Goal: Information Seeking & Learning: Learn about a topic

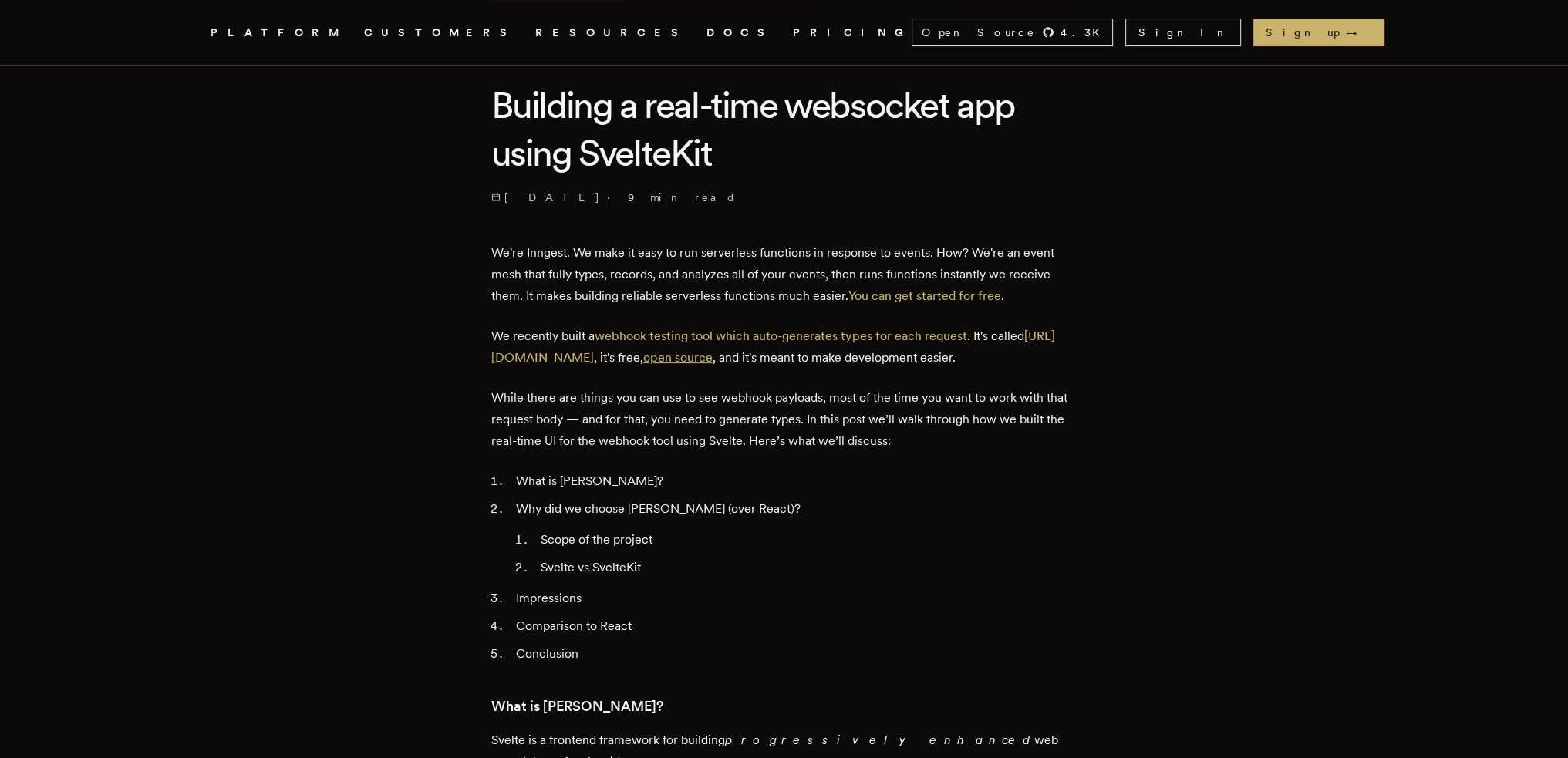
scroll to position [308, 0]
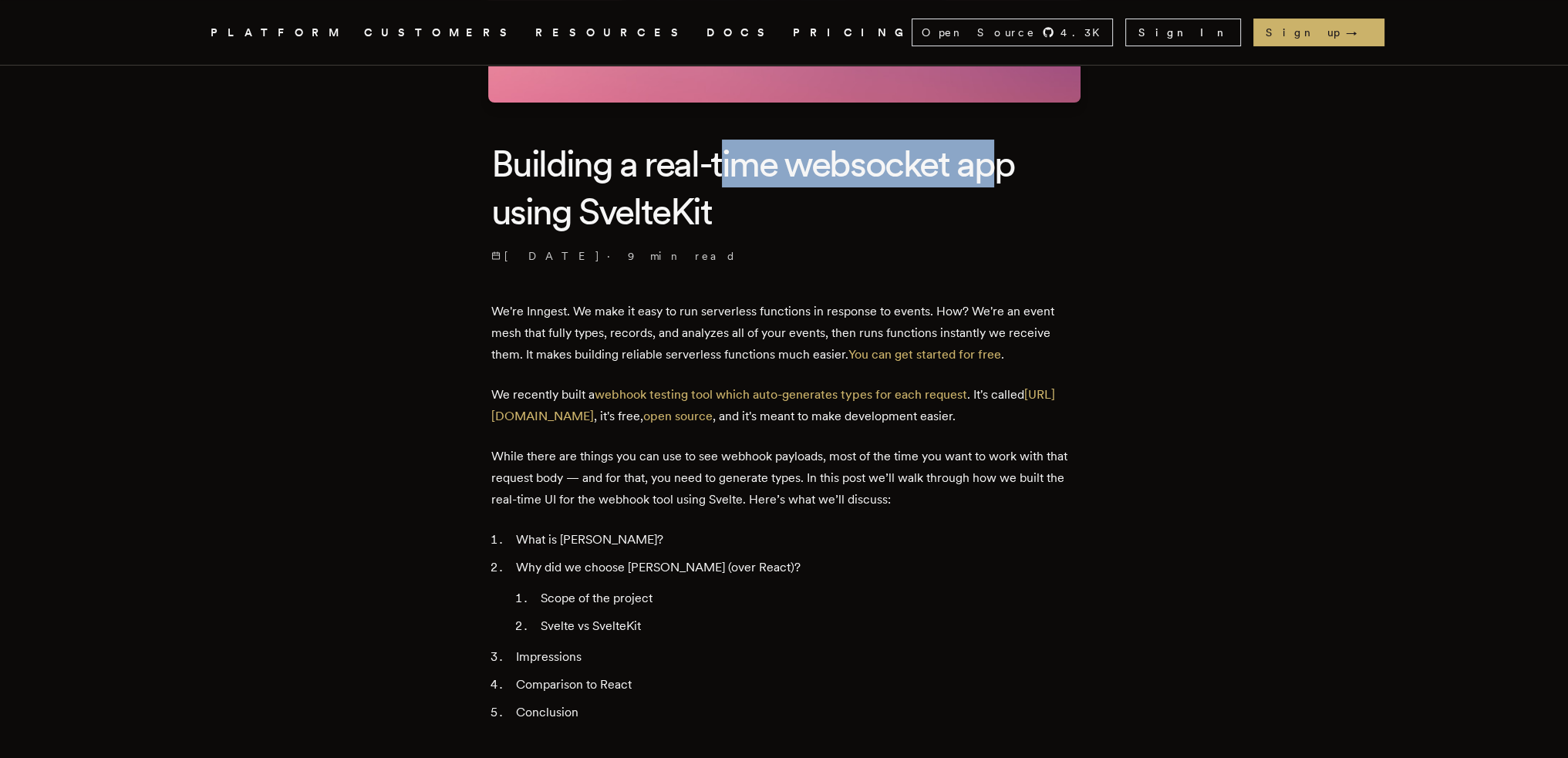
drag, startPoint x: 835, startPoint y: 175, endPoint x: 1031, endPoint y: 175, distance: 196.0
click at [1010, 175] on h1 "Building a real-time websocket app using SvelteKit" at bounding box center [784, 188] width 586 height 96
click at [1033, 175] on h1 "Building a real-time websocket app using SvelteKit" at bounding box center [784, 188] width 586 height 96
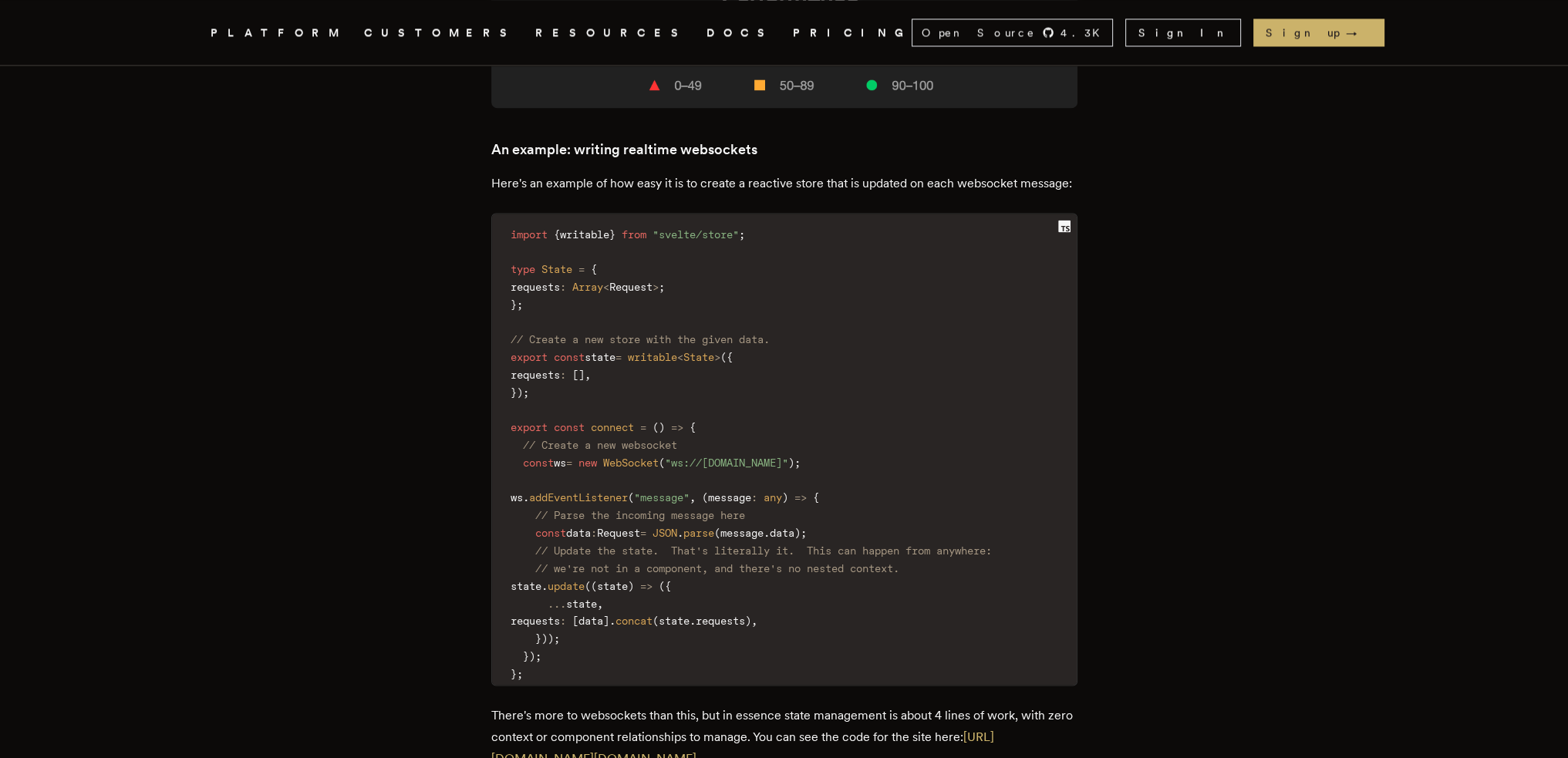
scroll to position [3392, 0]
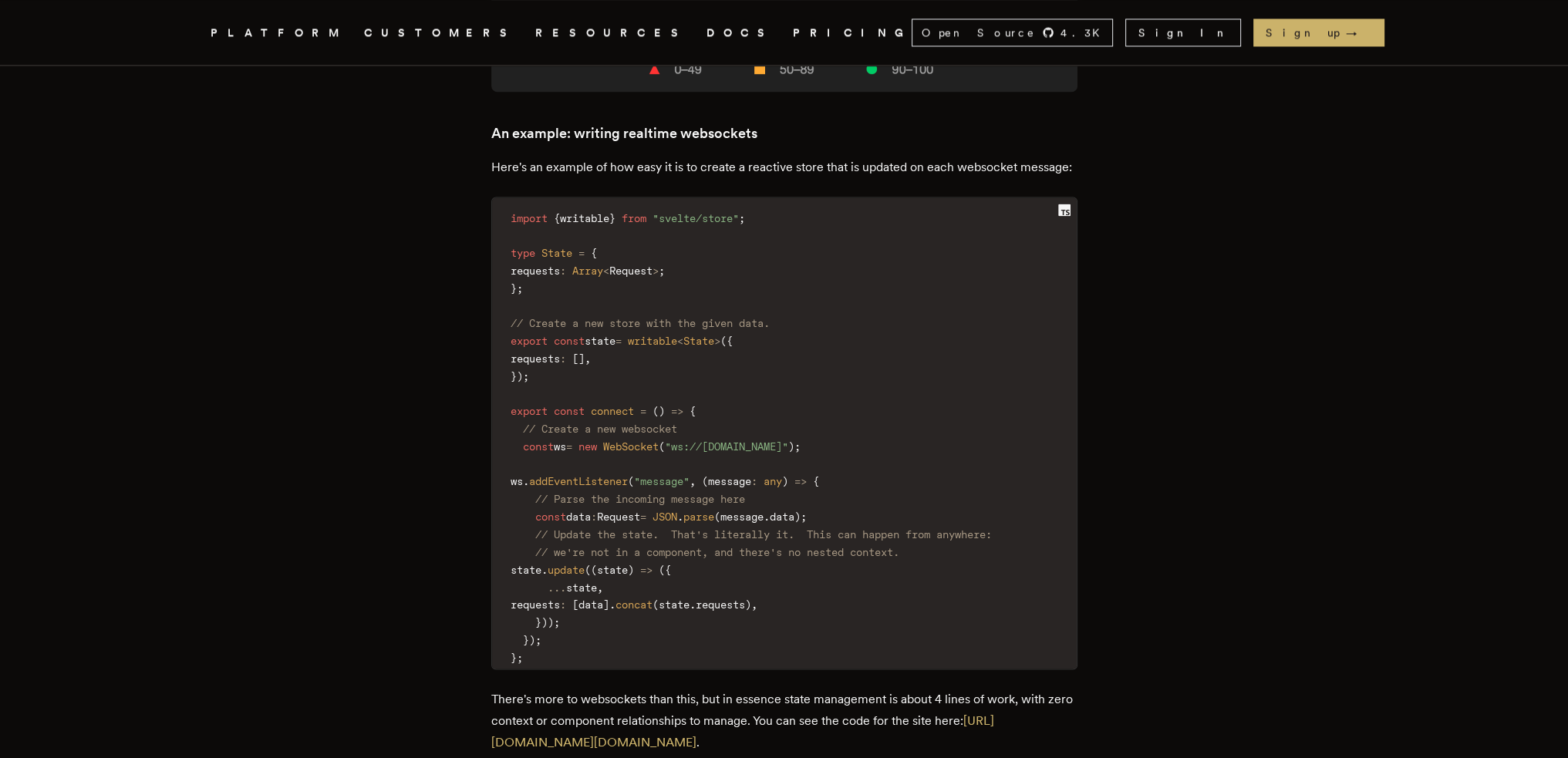
drag, startPoint x: 746, startPoint y: 332, endPoint x: 871, endPoint y: 233, distance: 159.5
click at [871, 233] on code "import { writable } from "svelte/store" ; type State = { requests : Array < Req…" at bounding box center [784, 437] width 584 height 462
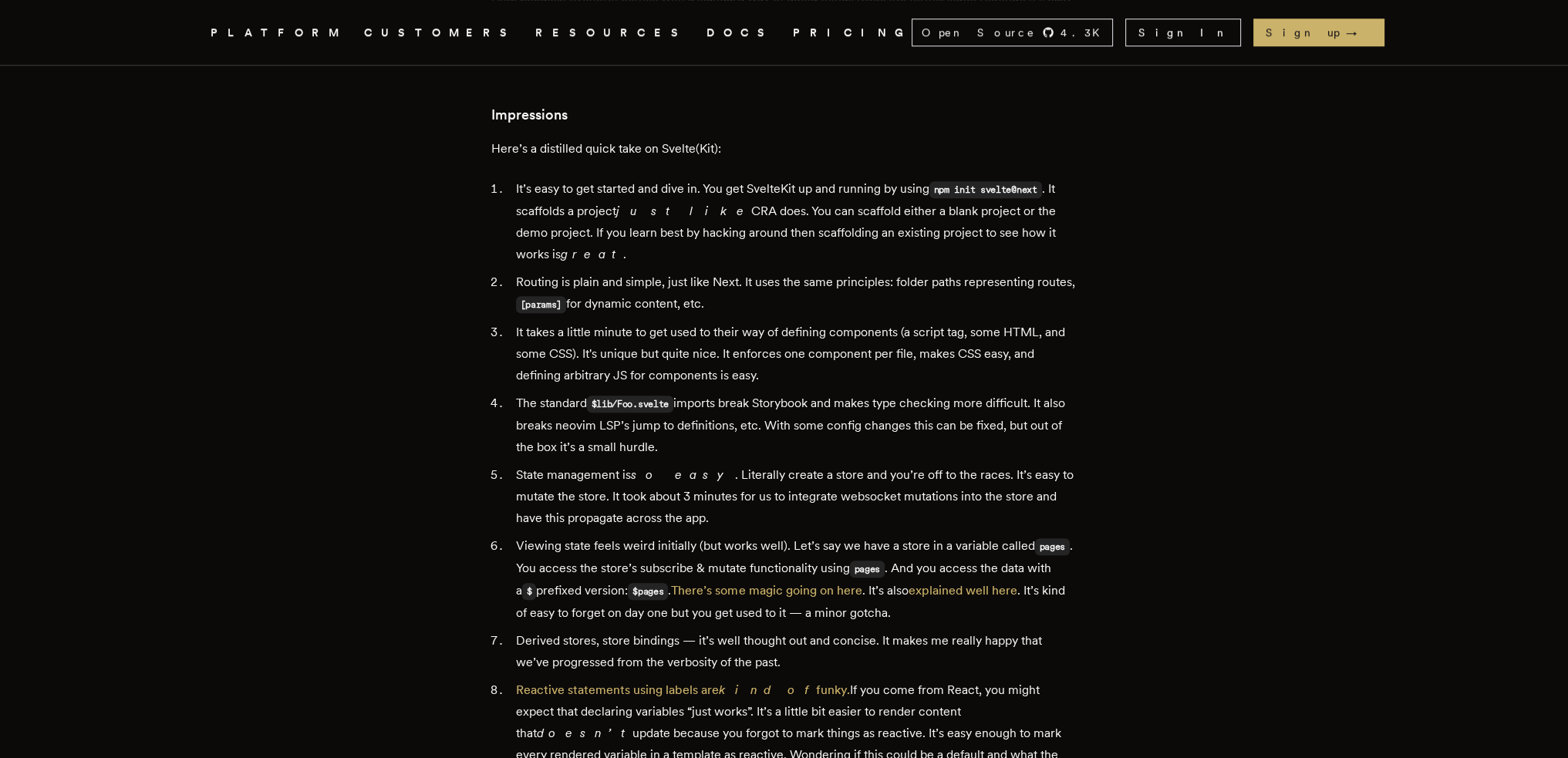
scroll to position [1773, 0]
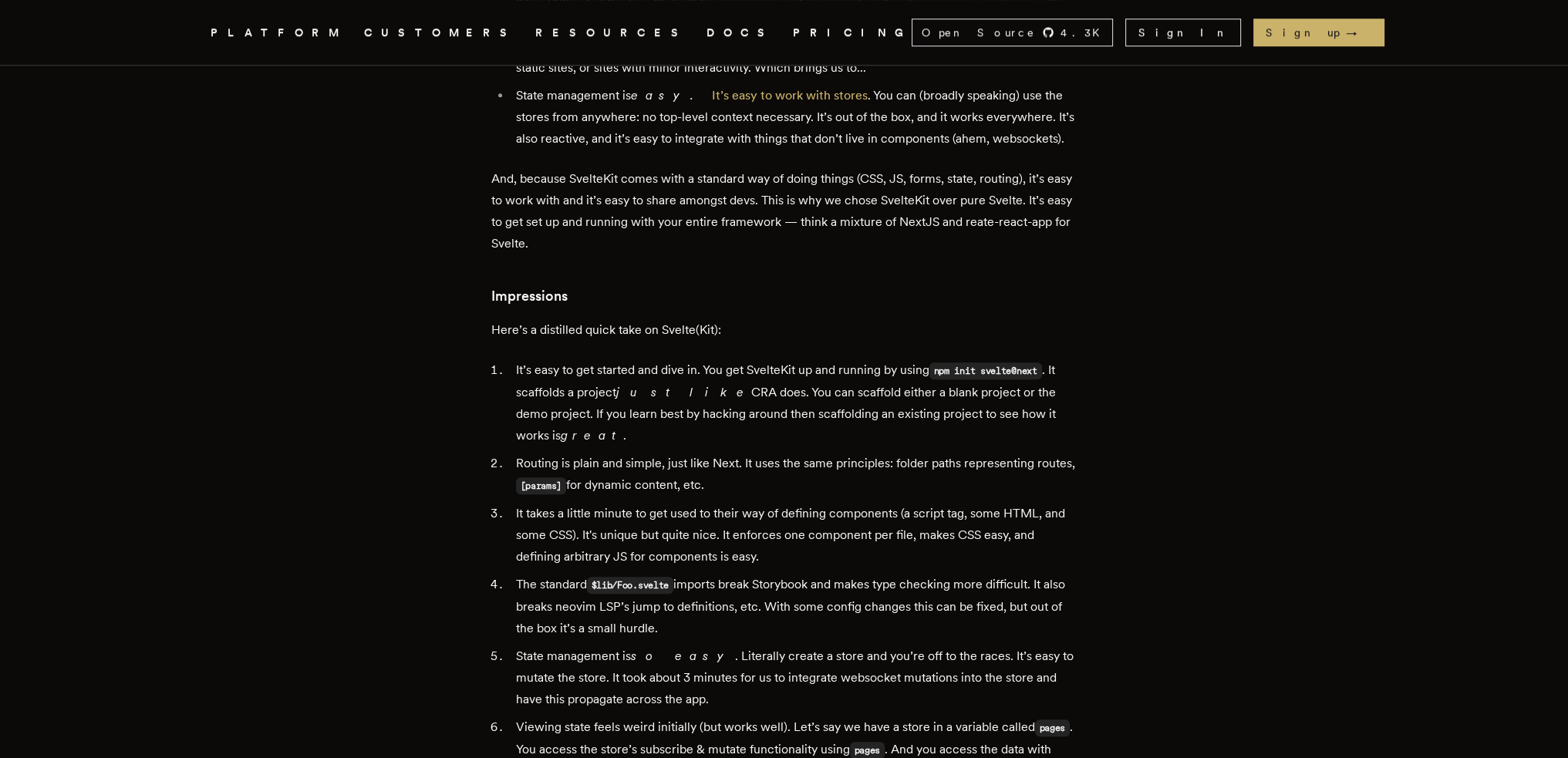
drag, startPoint x: 935, startPoint y: 483, endPoint x: 1234, endPoint y: 461, distance: 299.8
click at [1234, 461] on article "Building a real-time websocket app using SvelteKit [DATE] · 9 min read We're In…" at bounding box center [784, 768] width 1110 height 4951
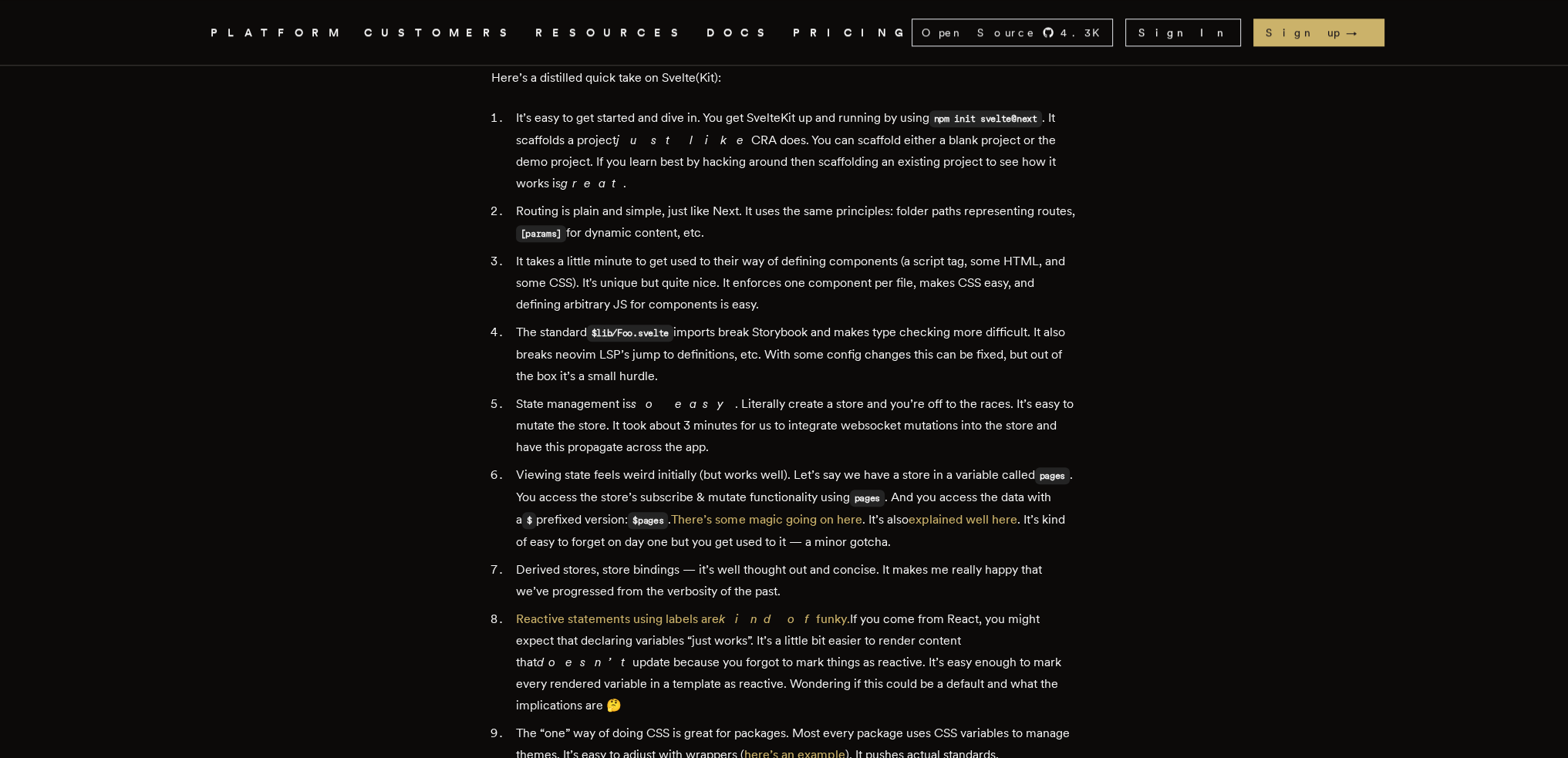
scroll to position [1927, 0]
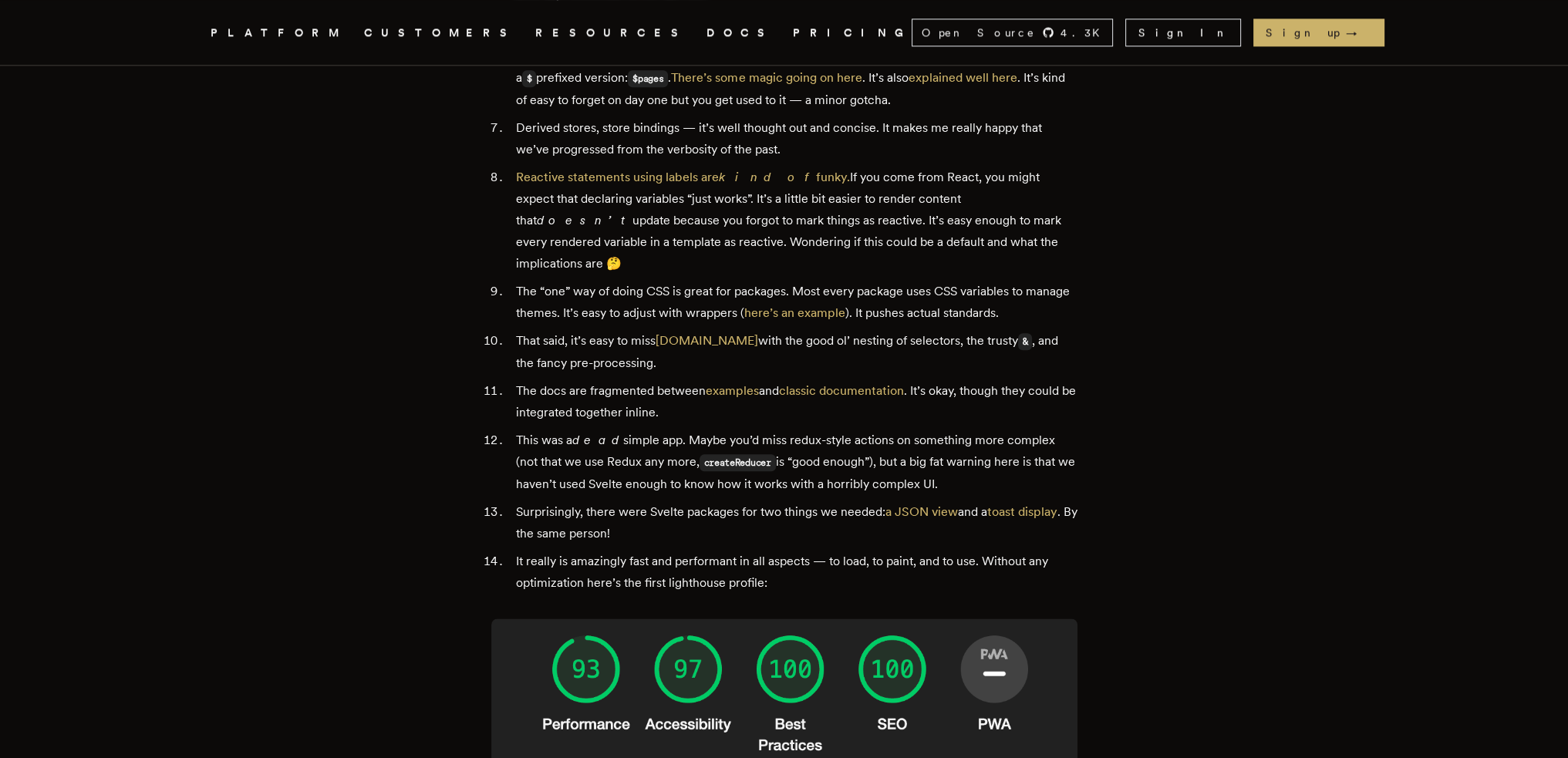
scroll to position [2389, 0]
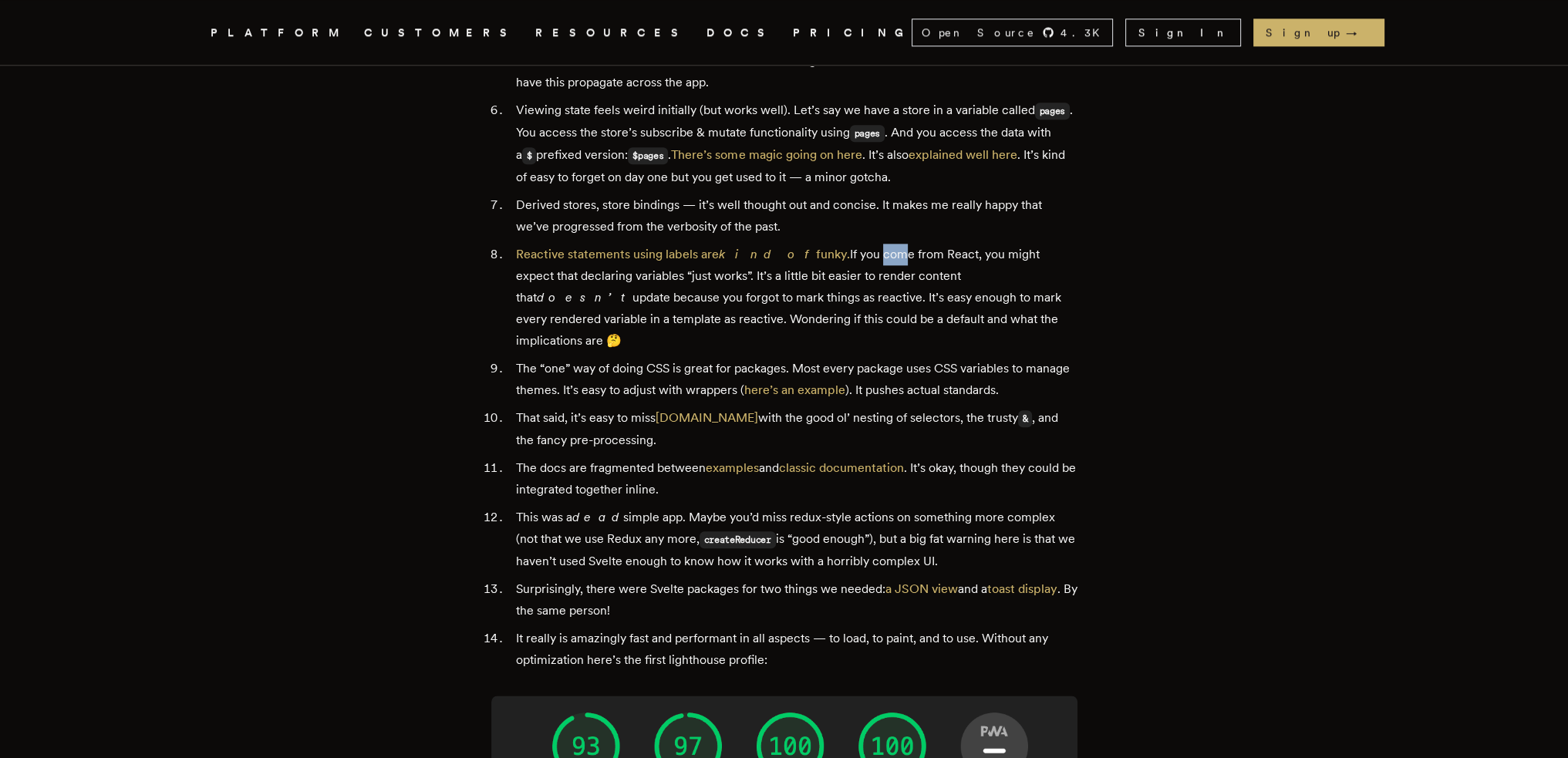
drag, startPoint x: 831, startPoint y: 190, endPoint x: 896, endPoint y: 190, distance: 65.0
click at [891, 243] on li "Reactive statements using labels are kind of funky. If you come from React, you…" at bounding box center [795, 297] width 566 height 108
click at [937, 243] on li "Reactive statements using labels are kind of funky. If you come from React, you…" at bounding box center [795, 297] width 566 height 108
drag, startPoint x: 991, startPoint y: 190, endPoint x: 1081, endPoint y: 195, distance: 90.1
click at [1081, 195] on main "Building a real-time websocket app using SvelteKit [DATE] · 9 min read We're In…" at bounding box center [784, 152] width 617 height 4951
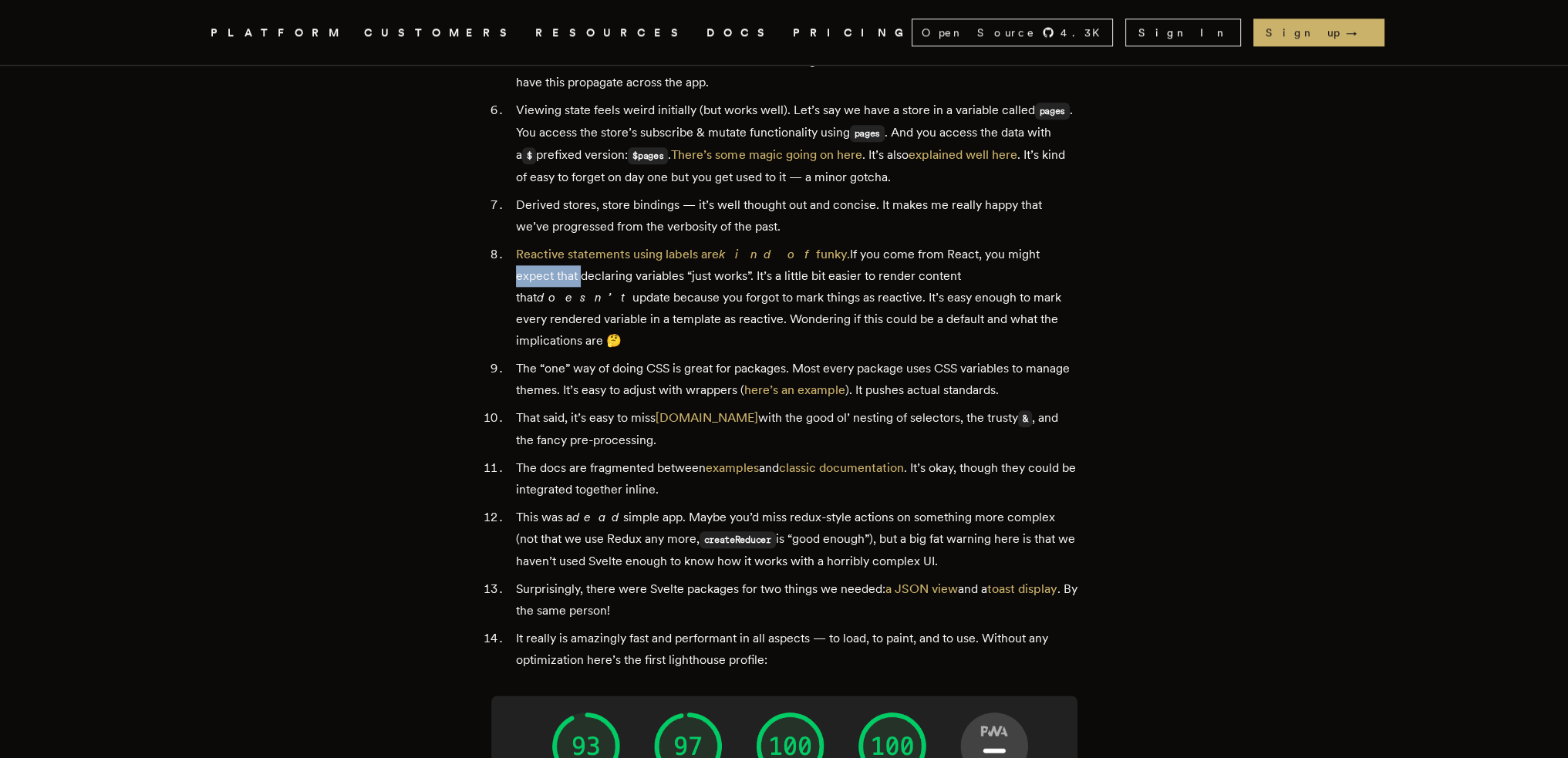
click at [1081, 195] on main "Building a real-time websocket app using SvelteKit [DATE] · 9 min read We're In…" at bounding box center [784, 152] width 617 height 4951
drag, startPoint x: 907, startPoint y: 200, endPoint x: 962, endPoint y: 190, distance: 55.9
click at [944, 243] on li "Reactive statements using labels are kind of funky. If you come from React, you…" at bounding box center [795, 297] width 566 height 108
click at [964, 243] on li "Reactive statements using labels are kind of funky. If you come from React, you…" at bounding box center [795, 297] width 566 height 108
drag, startPoint x: 800, startPoint y: 209, endPoint x: 871, endPoint y: 209, distance: 71.0
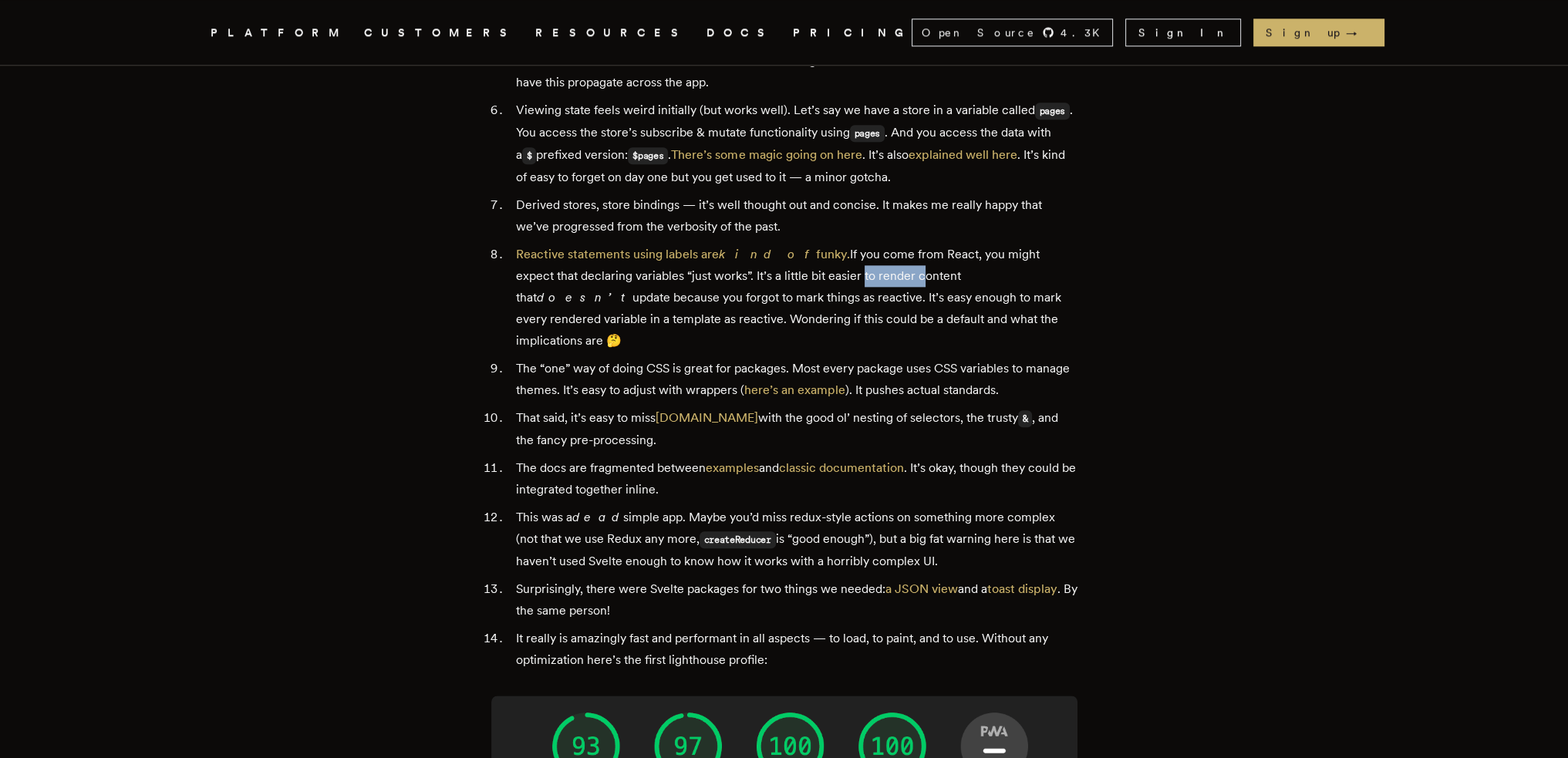
click at [863, 243] on li "Reactive statements using labels are kind of funky. If you come from React, you…" at bounding box center [795, 297] width 566 height 108
click at [889, 243] on li "Reactive statements using labels are kind of funky. If you come from React, you…" at bounding box center [795, 297] width 566 height 108
drag, startPoint x: 1021, startPoint y: 209, endPoint x: 1122, endPoint y: 215, distance: 101.2
click at [1076, 215] on main "Building a real-time websocket app using SvelteKit [DATE] · 9 min read We're In…" at bounding box center [784, 152] width 617 height 4951
click at [1122, 215] on article "Building a real-time websocket app using SvelteKit [DATE] · 9 min read We're In…" at bounding box center [784, 152] width 1110 height 4951
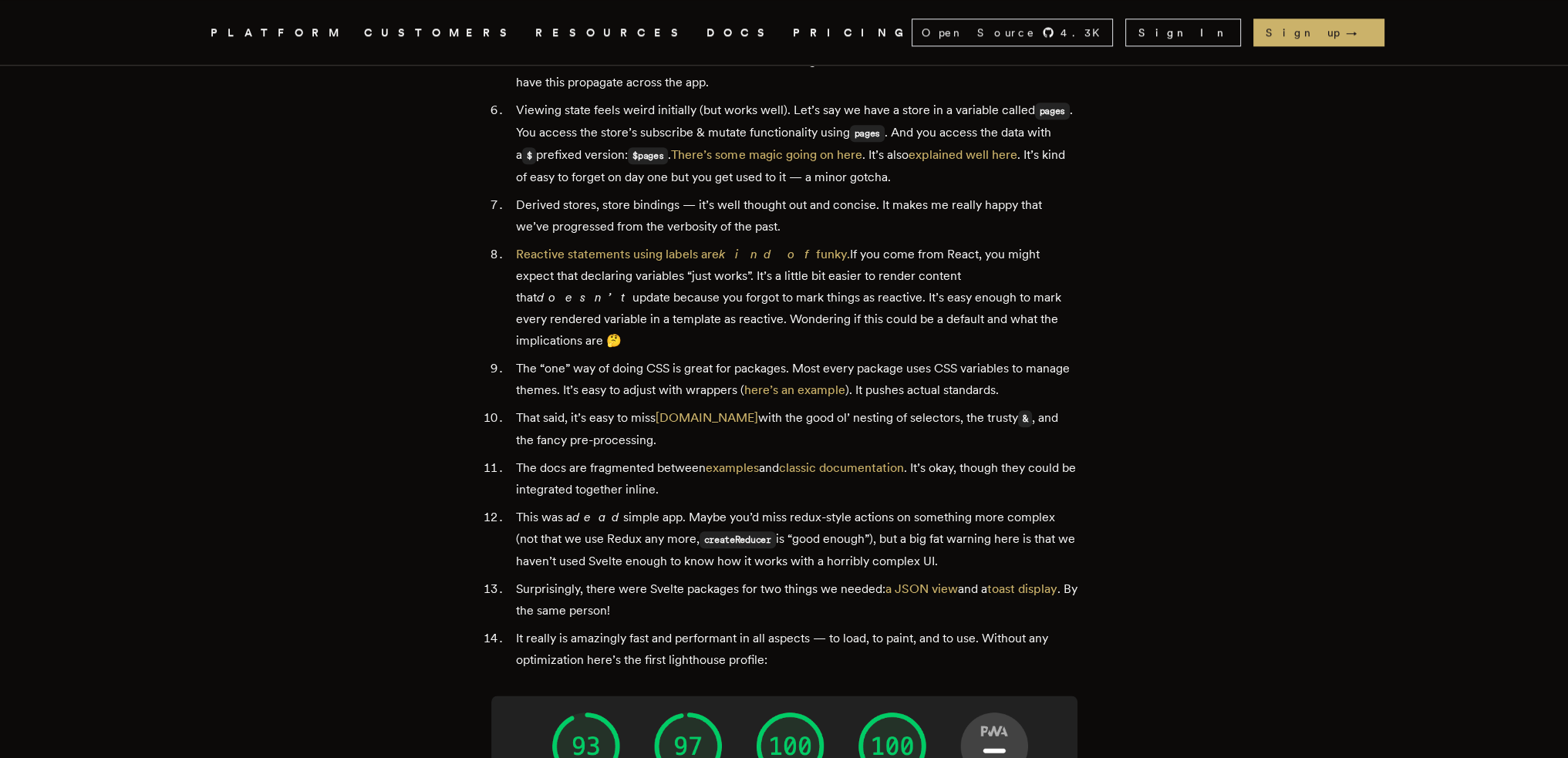
drag, startPoint x: 995, startPoint y: 215, endPoint x: 1002, endPoint y: 221, distance: 9.2
click at [995, 243] on li "Reactive statements using labels are kind of funky. If you come from React, you…" at bounding box center [795, 297] width 566 height 108
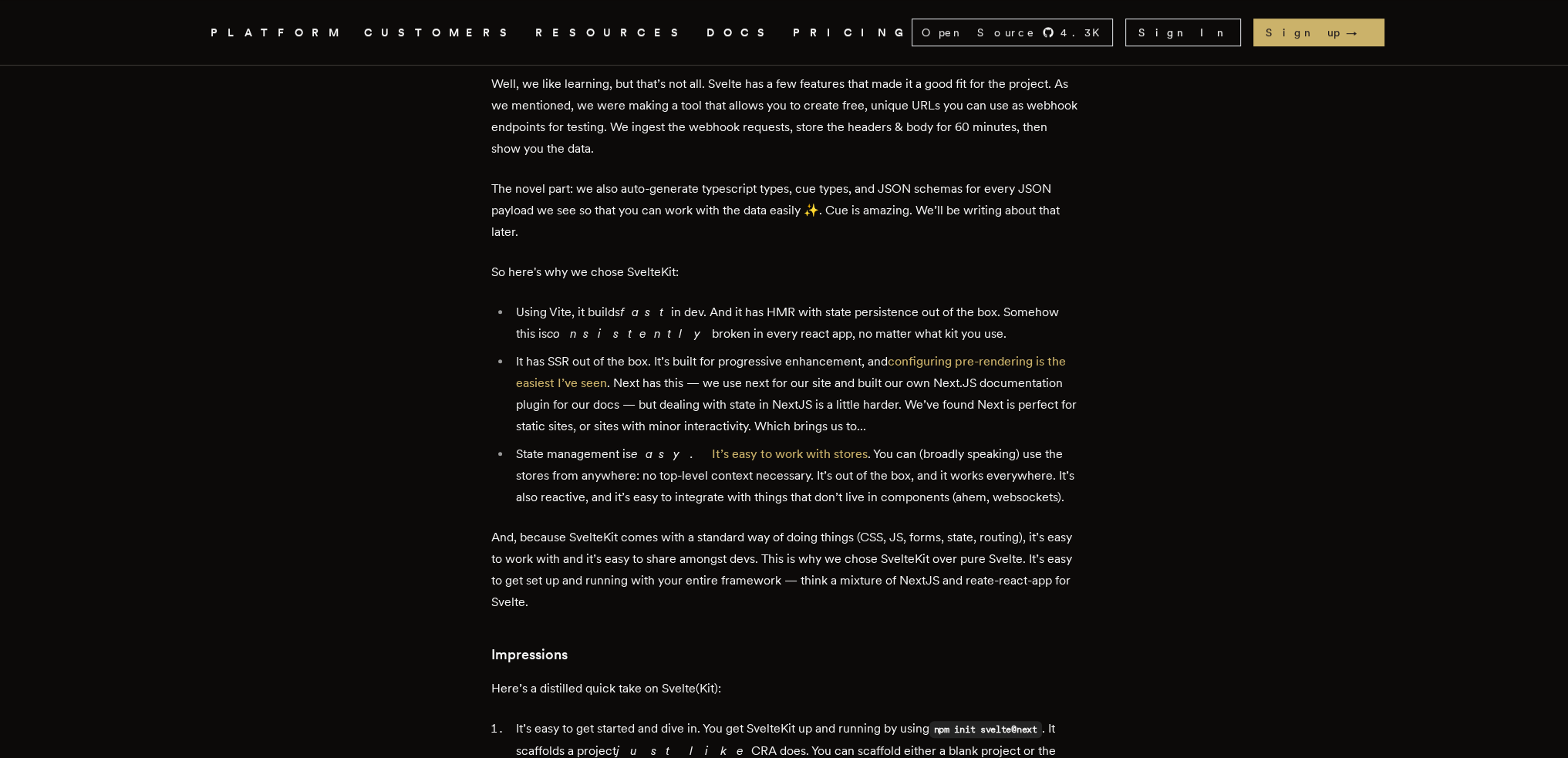
scroll to position [1250, 0]
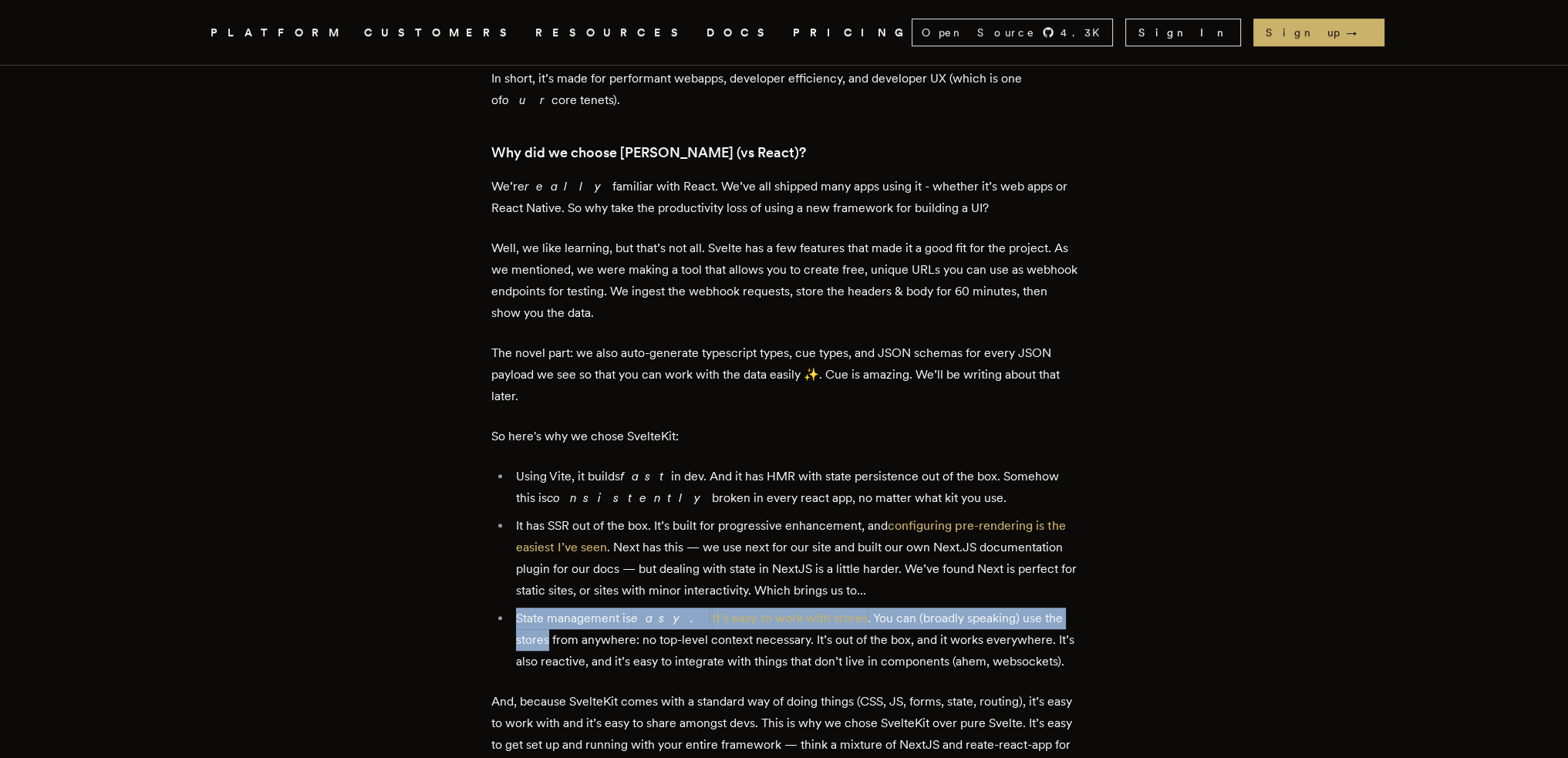
drag, startPoint x: 1169, startPoint y: 548, endPoint x: 1185, endPoint y: 575, distance: 31.4
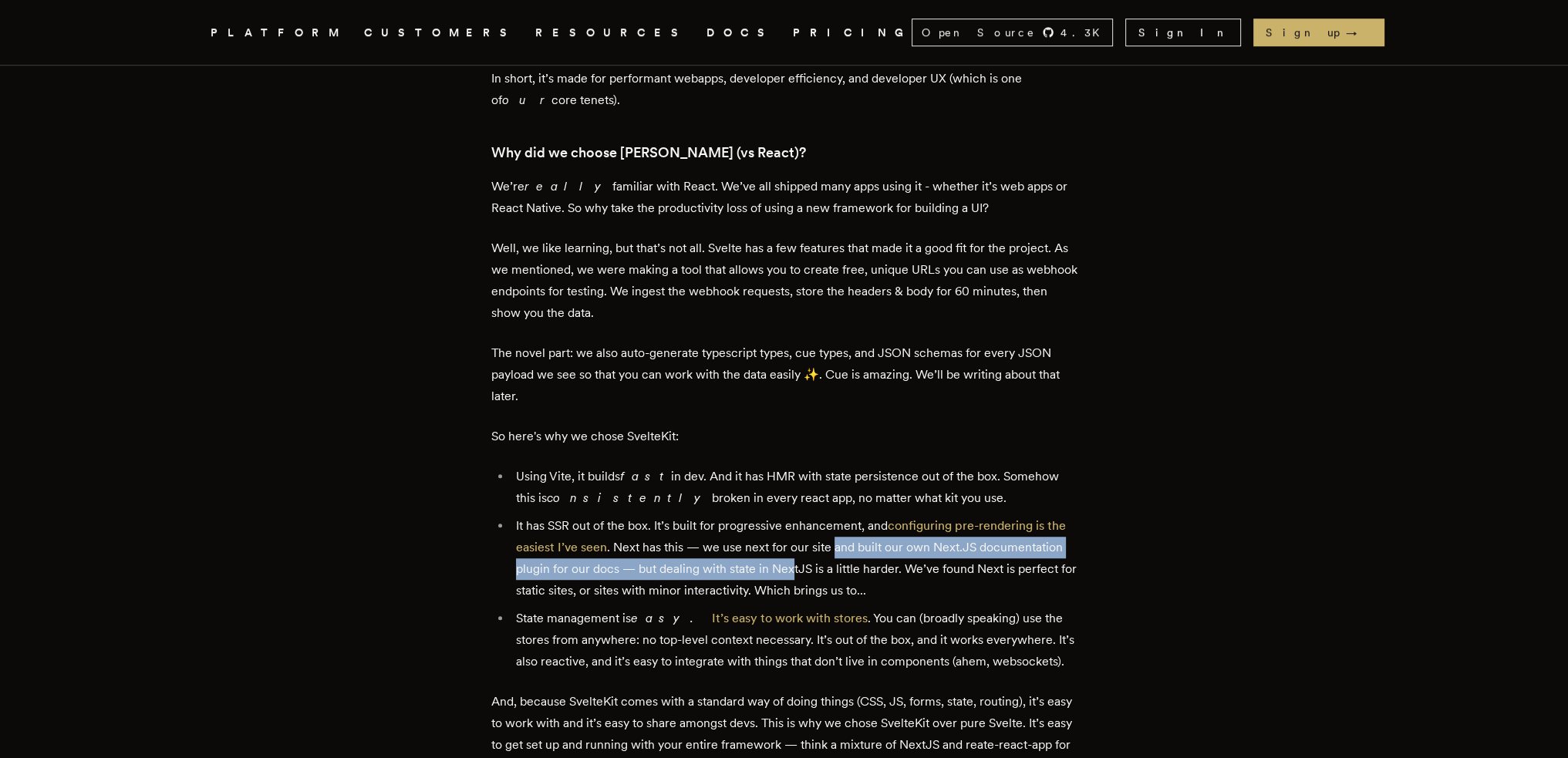
drag, startPoint x: 860, startPoint y: 506, endPoint x: 916, endPoint y: 519, distance: 57.5
click at [904, 517] on li "It has SSR out of the box. It’s built for progressive enhancement, and configur…" at bounding box center [795, 557] width 566 height 86
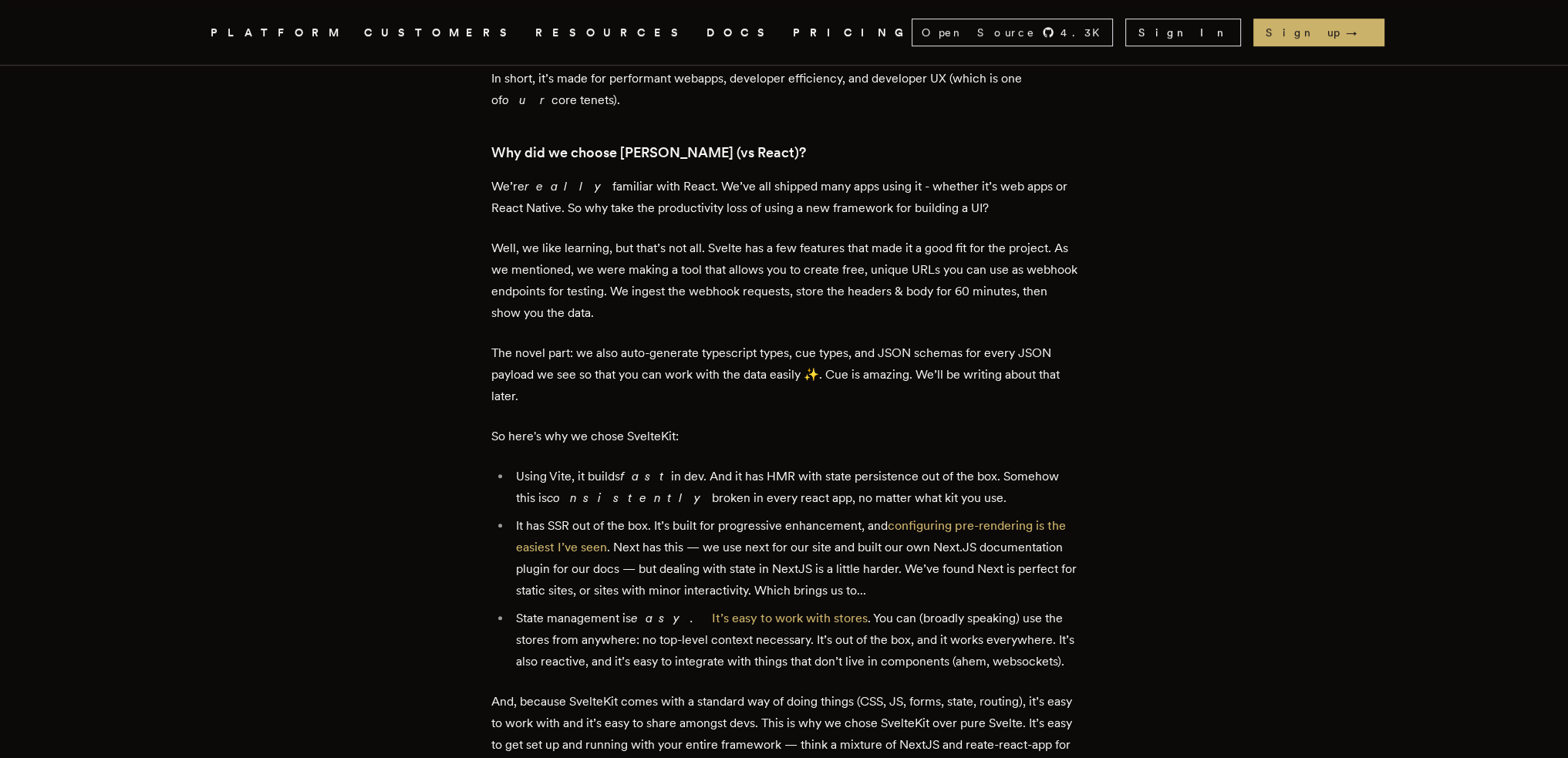
click at [919, 520] on li "It has SSR out of the box. It’s built for progressive enhancement, and configur…" at bounding box center [795, 557] width 566 height 86
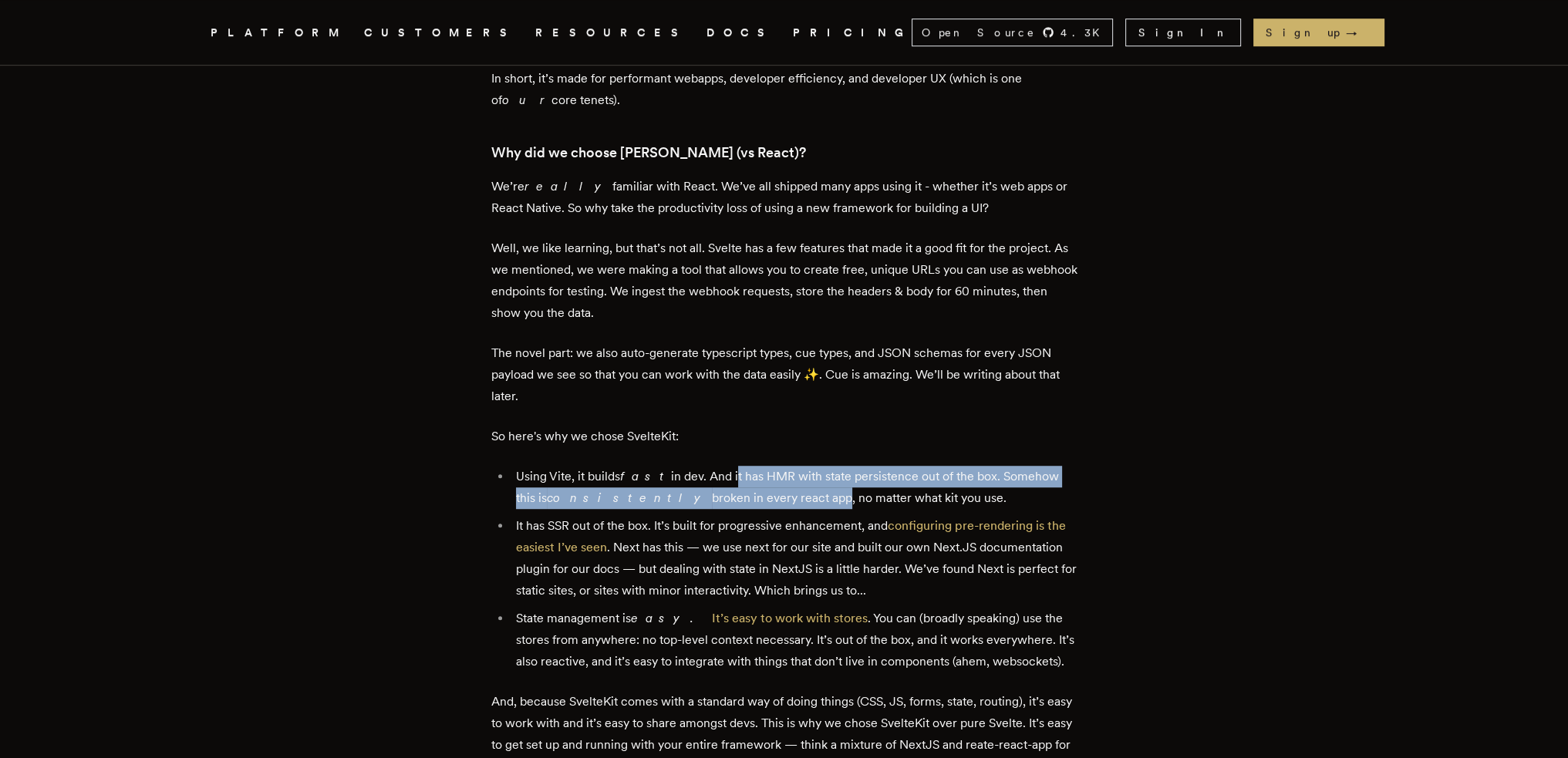
drag, startPoint x: 718, startPoint y: 442, endPoint x: 756, endPoint y: 447, distance: 38.3
click at [751, 466] on li "Using Vite, it builds fast in dev. And it has HMR with state persistence out of…" at bounding box center [795, 487] width 566 height 43
click at [779, 466] on li "Using Vite, it builds fast in dev. And it has HMR with state persistence out of…" at bounding box center [795, 487] width 566 height 43
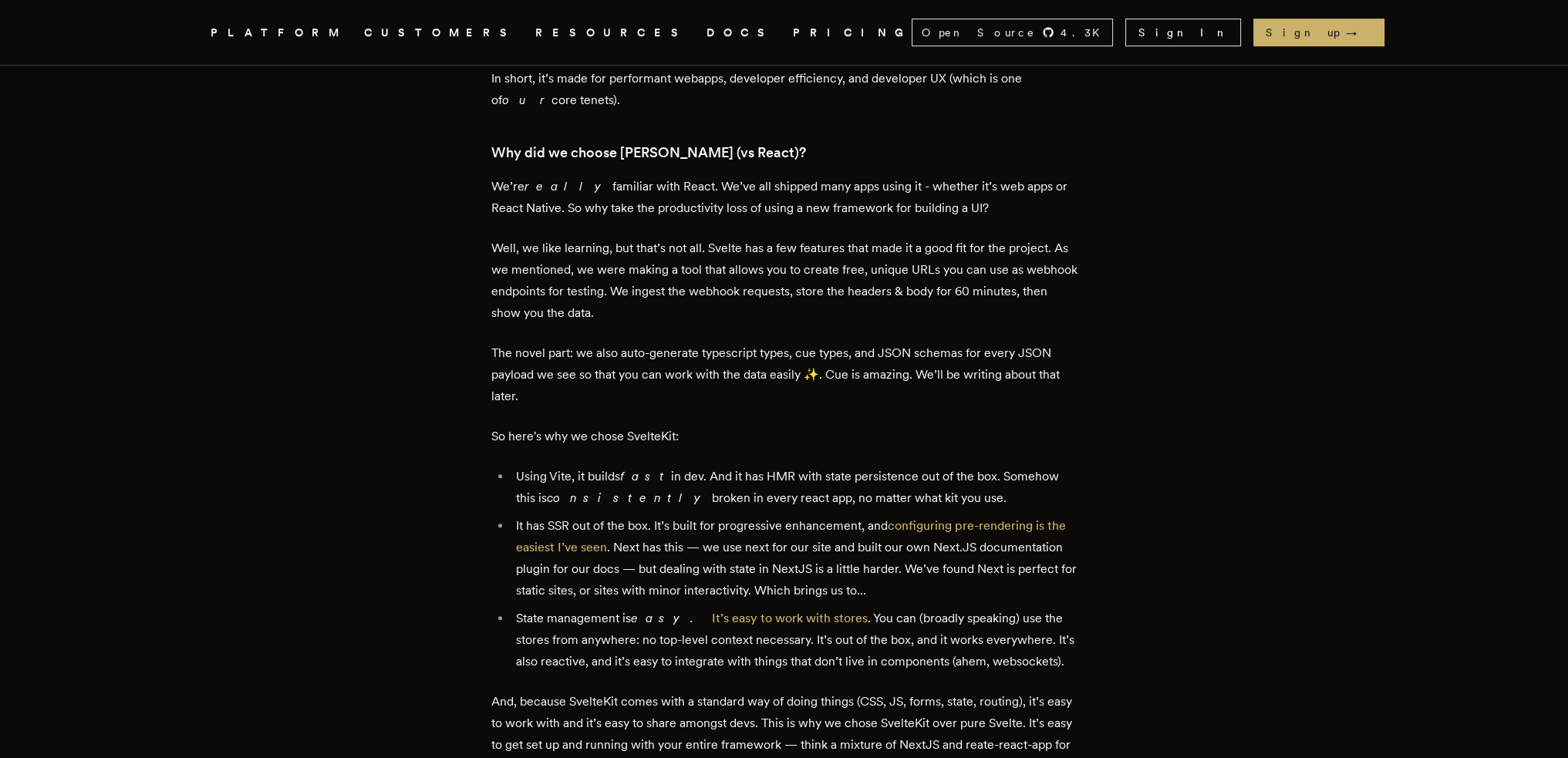
click at [808, 466] on li "Using Vite, it builds fast in dev. And it has HMR with state persistence out of…" at bounding box center [795, 487] width 566 height 43
drag, startPoint x: 925, startPoint y: 312, endPoint x: 944, endPoint y: 310, distance: 19.1
click at [937, 342] on p "The novel part: we also auto-generate typescript types, cue types, and JSON sch…" at bounding box center [784, 375] width 586 height 65
click at [959, 342] on p "The novel part: we also auto-generate typescript types, cue types, and JSON sch…" at bounding box center [784, 375] width 586 height 65
